Goal: Find specific page/section: Find specific page/section

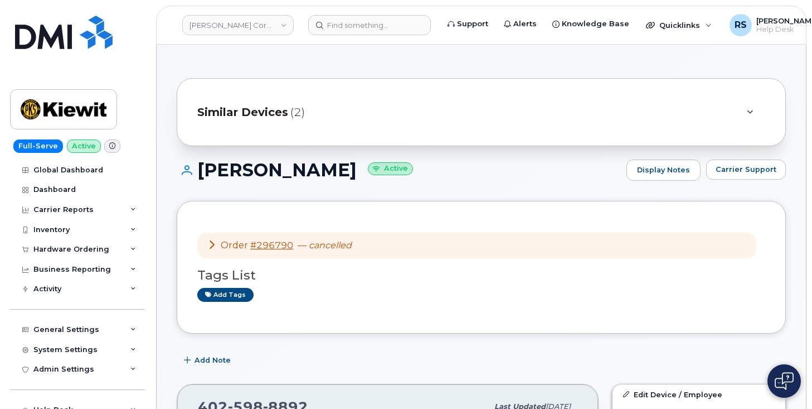
scroll to position [520, 0]
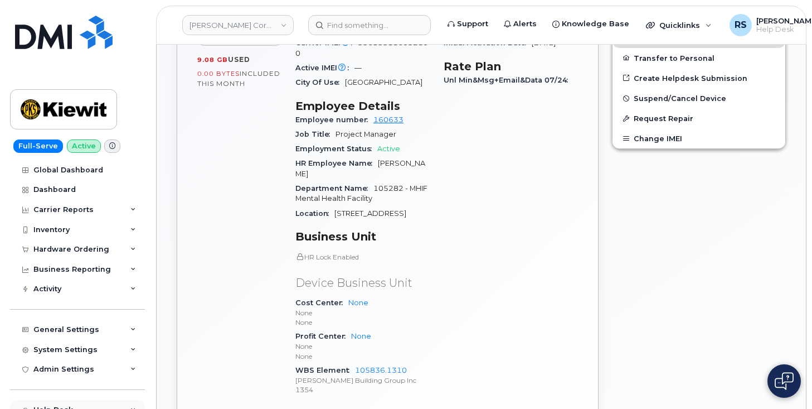
click at [11, 401] on div "Help Desk Roaming Data Block Dashboard Hardware Orders Repair Requests Device S…" at bounding box center [79, 410] width 138 height 20
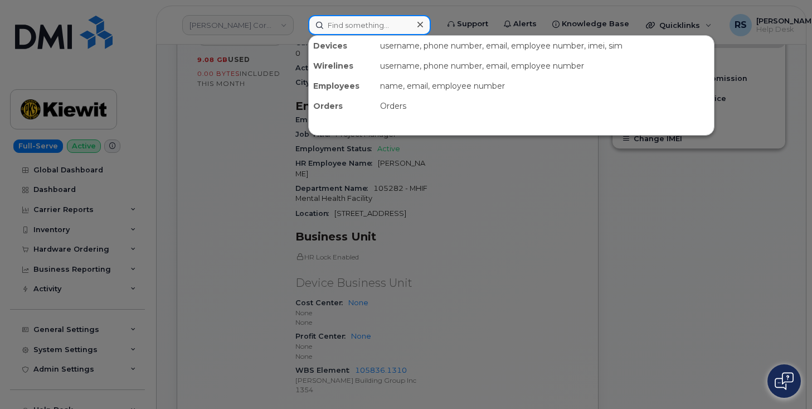
click at [335, 28] on input at bounding box center [369, 25] width 123 height 20
paste input "Will Chang"
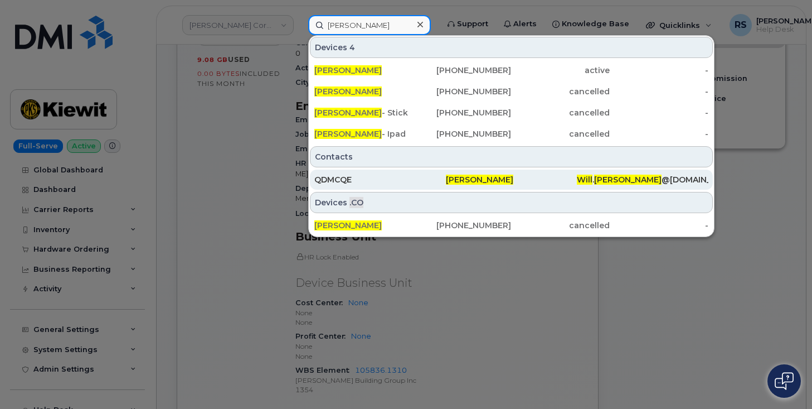
type input "Will Chang"
click at [341, 177] on div "QDMCQE" at bounding box center [380, 179] width 132 height 11
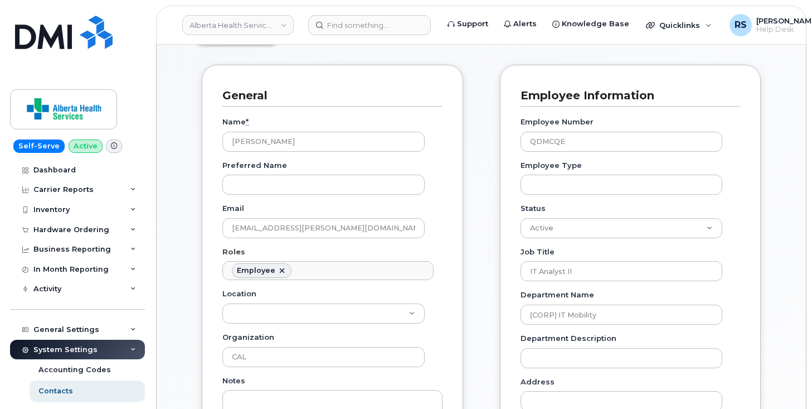
scroll to position [111, 0]
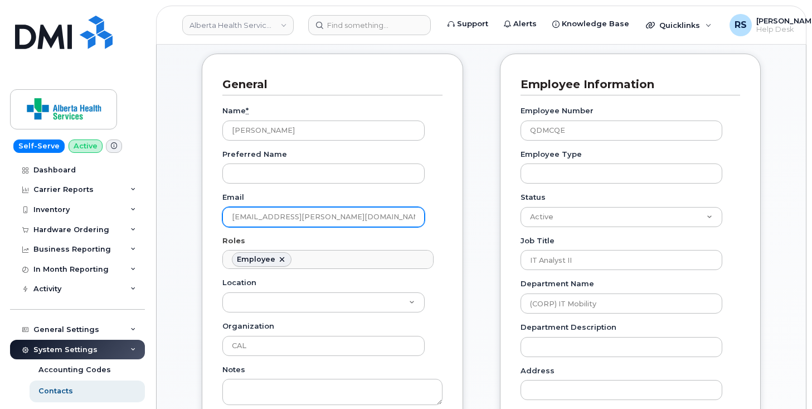
drag, startPoint x: 378, startPoint y: 220, endPoint x: 218, endPoint y: 220, distance: 160.0
click at [218, 220] on div "General Name * Will Chang Preferred Name Email Will.Chang@albertahealthservices…" at bounding box center [332, 293] width 261 height 478
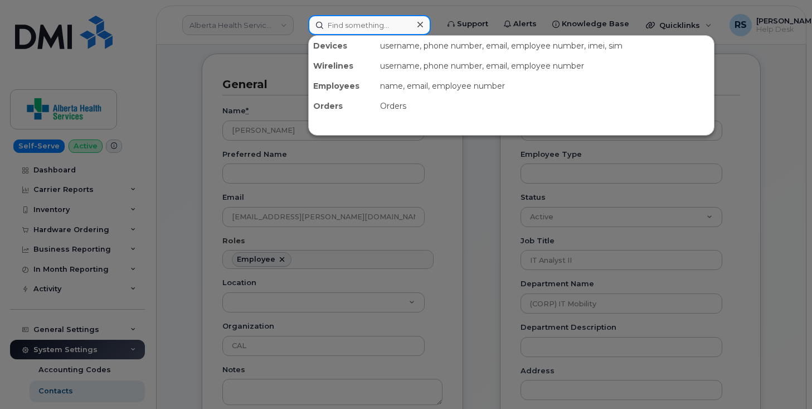
click at [331, 24] on input at bounding box center [369, 25] width 123 height 20
paste input "Kyla Habberfield"
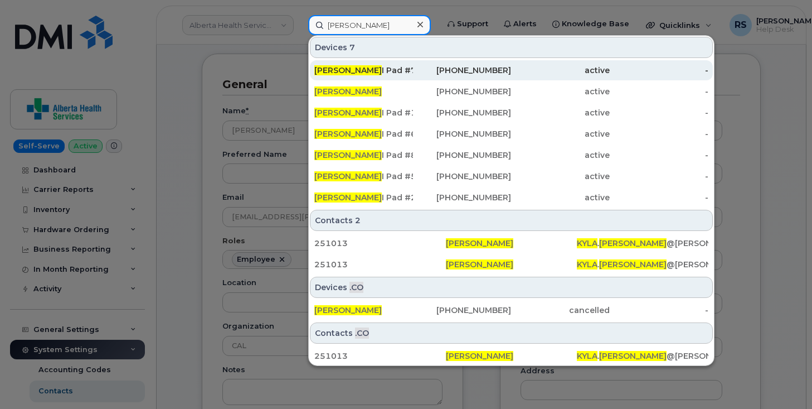
type input "Kyla Habberfield"
click at [363, 70] on span "Kyla Habberfield" at bounding box center [347, 70] width 67 height 10
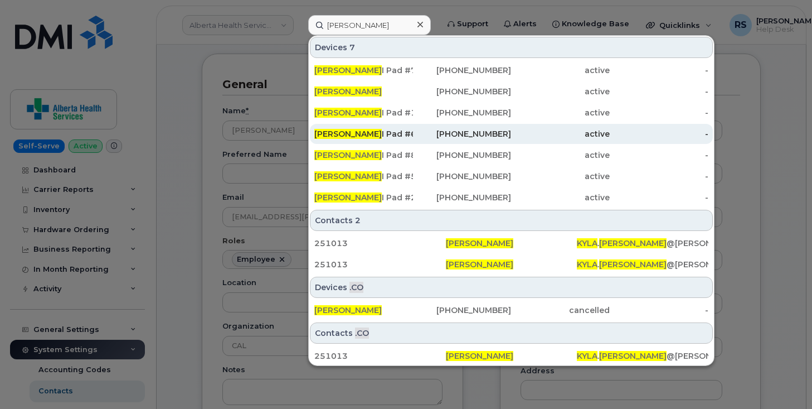
click at [353, 133] on span "Kyla Habberfield" at bounding box center [347, 134] width 67 height 10
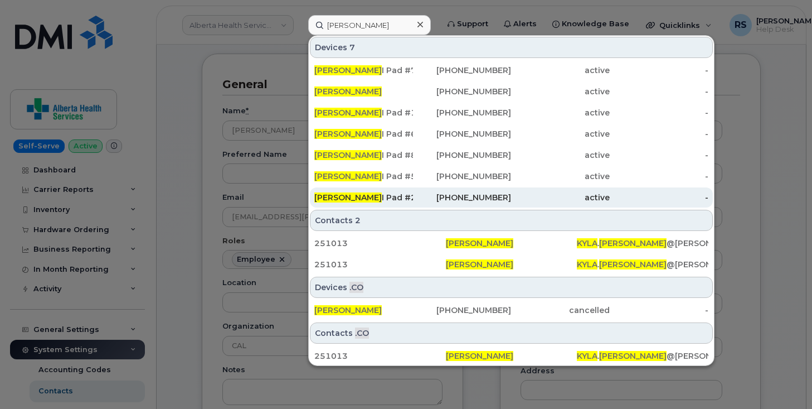
click at [372, 195] on span "Kyla Habberfield" at bounding box center [347, 197] width 67 height 10
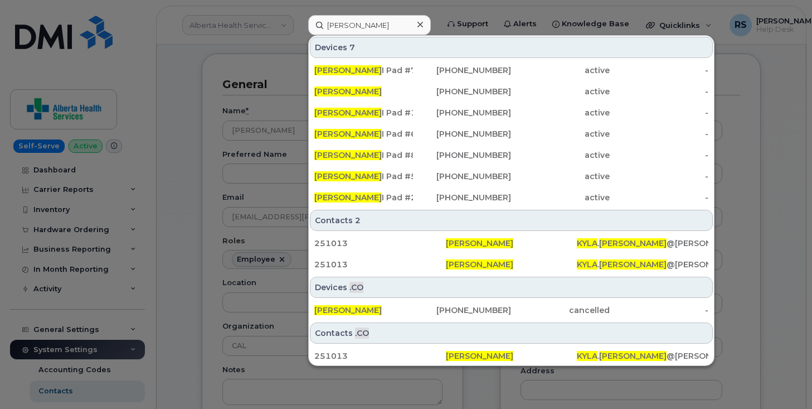
click at [420, 25] on icon at bounding box center [421, 25] width 6 height 6
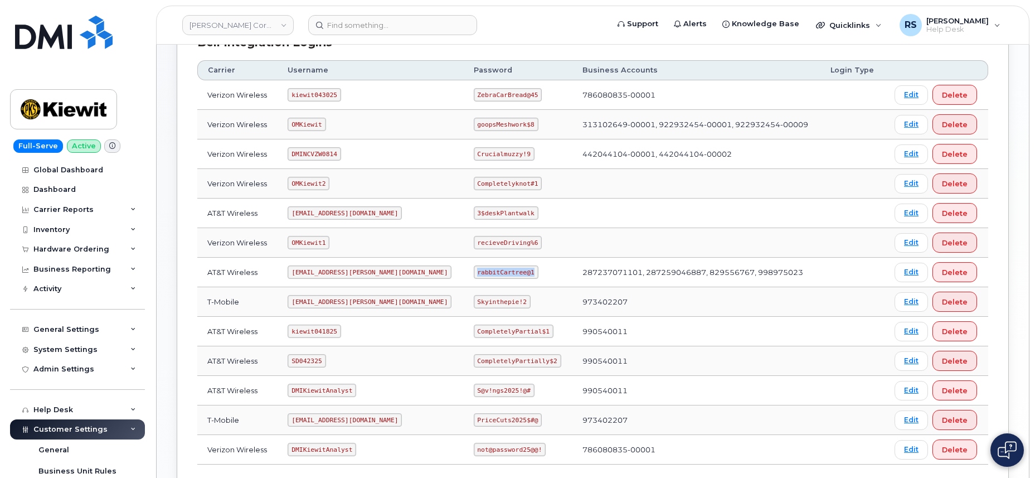
scroll to position [186, 0]
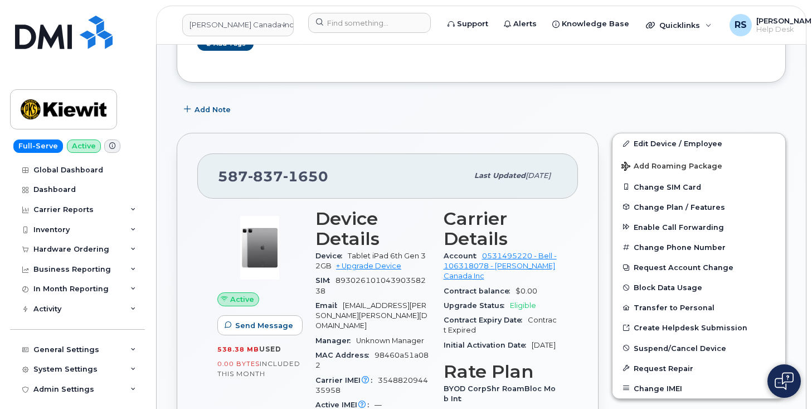
scroll to position [260, 0]
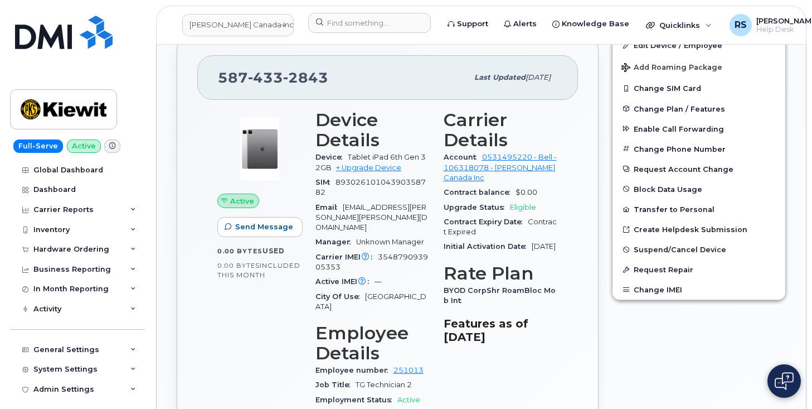
scroll to position [372, 0]
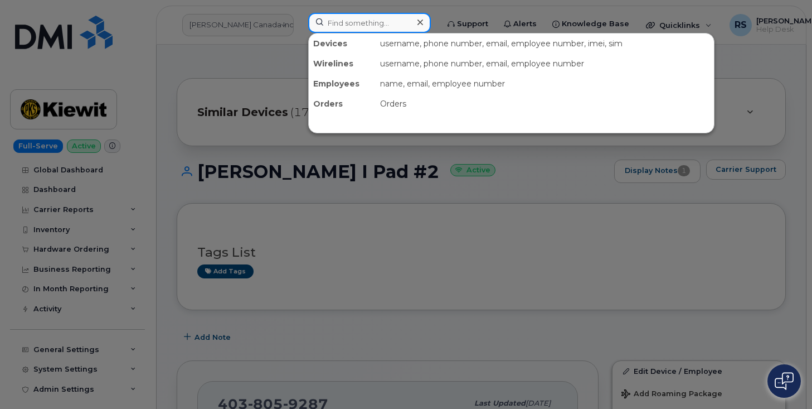
click at [352, 16] on input at bounding box center [369, 23] width 123 height 20
paste input "356747112872169"
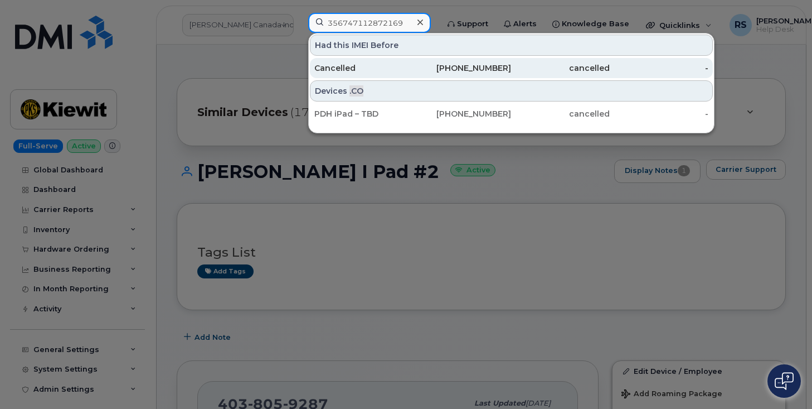
type input "356747112872169"
click at [341, 67] on div "Cancelled" at bounding box center [363, 67] width 99 height 11
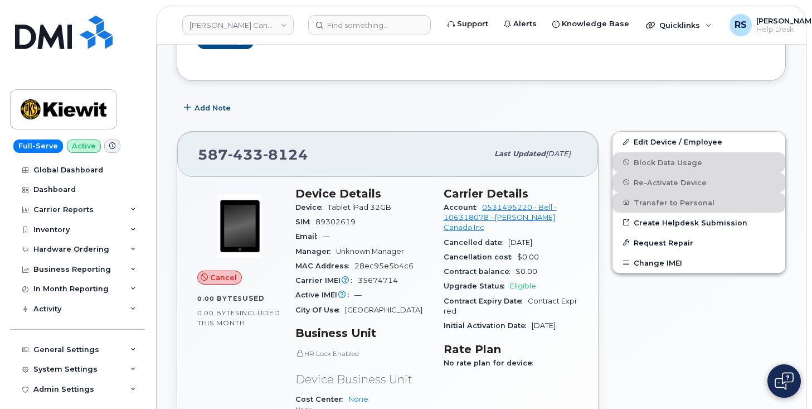
scroll to position [149, 0]
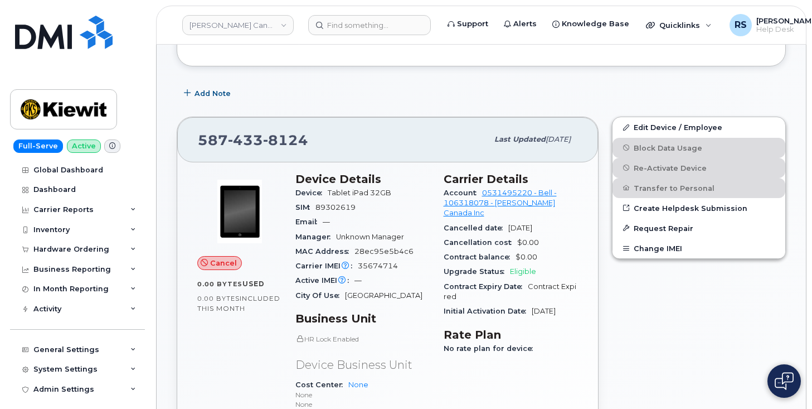
click at [464, 97] on div "Add Note" at bounding box center [481, 93] width 609 height 20
